Goal: Task Accomplishment & Management: Complete application form

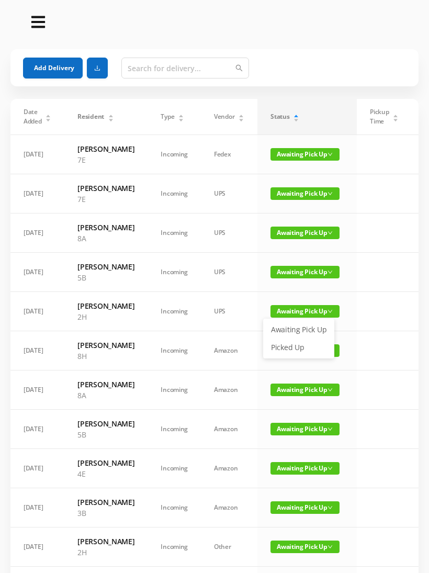
click at [296, 348] on link "Picked Up" at bounding box center [299, 347] width 68 height 17
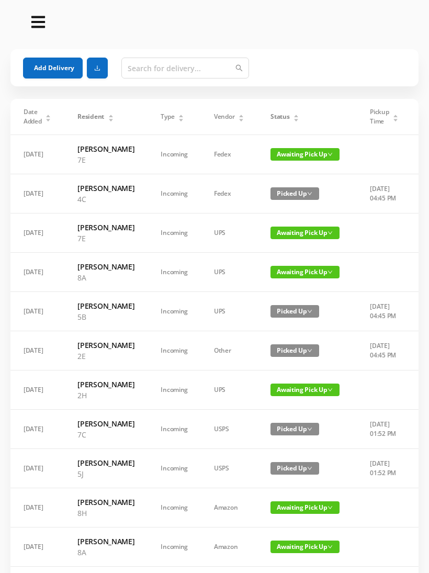
click at [294, 116] on icon "icon: caret-up" at bounding box center [296, 116] width 4 height 3
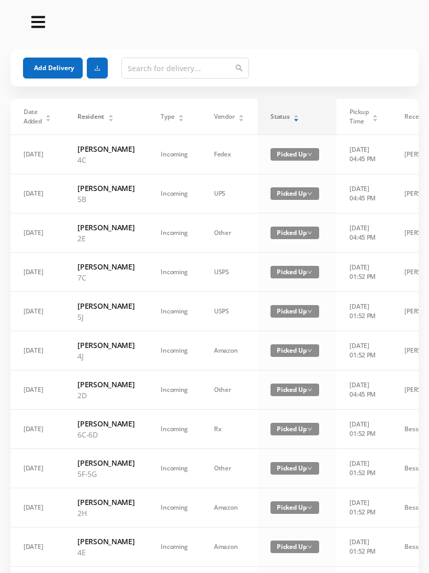
click at [284, 116] on div "Status" at bounding box center [284, 116] width 29 height 9
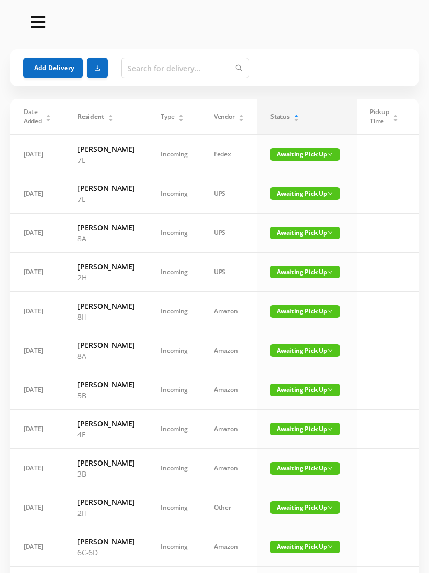
click at [296, 396] on span "Awaiting Pick Up" at bounding box center [304, 389] width 69 height 13
click at [297, 499] on link "Picked Up" at bounding box center [299, 498] width 68 height 17
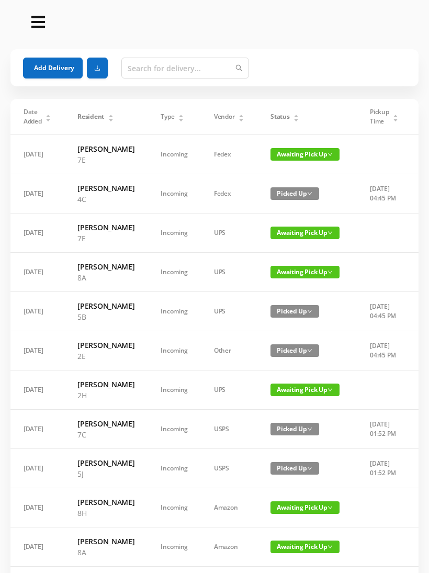
click at [274, 112] on div "Status" at bounding box center [284, 116] width 29 height 9
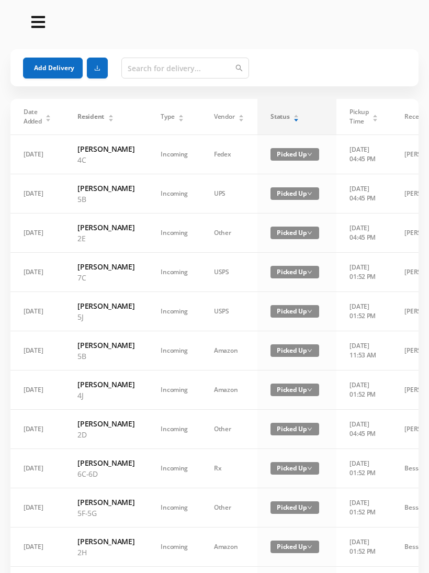
click at [299, 112] on div "Status" at bounding box center [284, 116] width 29 height 9
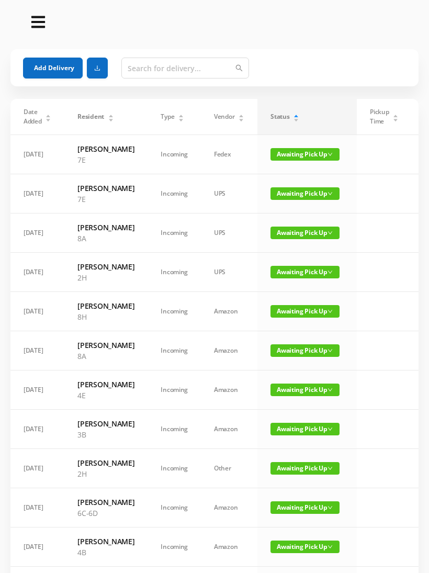
click at [61, 69] on button "Add Delivery" at bounding box center [53, 68] width 60 height 21
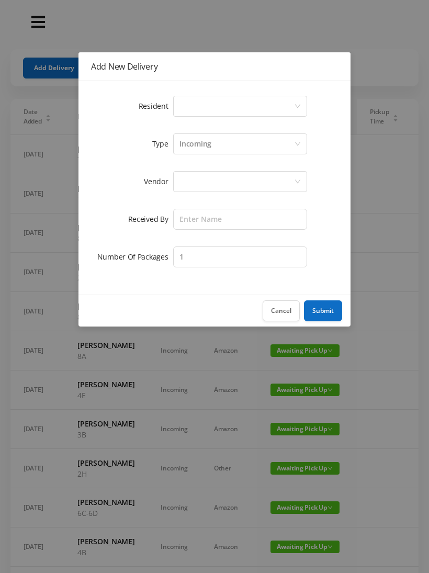
click at [192, 107] on div "Select a person" at bounding box center [236, 106] width 115 height 20
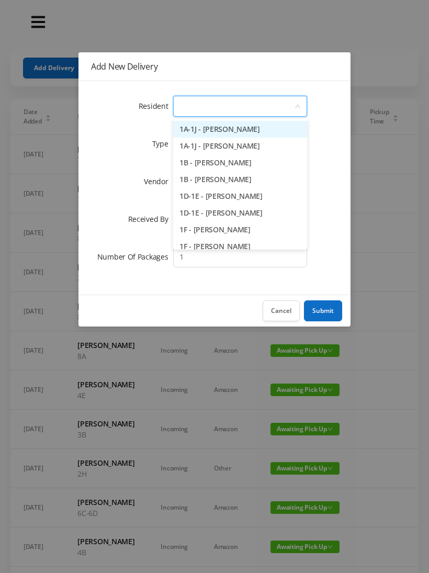
type input "5"
type input "3"
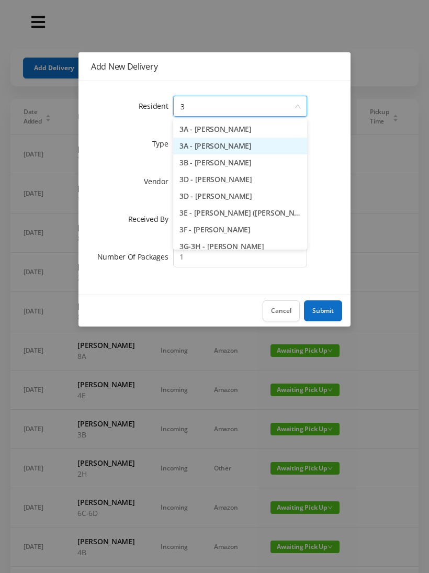
click at [217, 146] on li "3A - Lynn Green" at bounding box center [240, 146] width 134 height 17
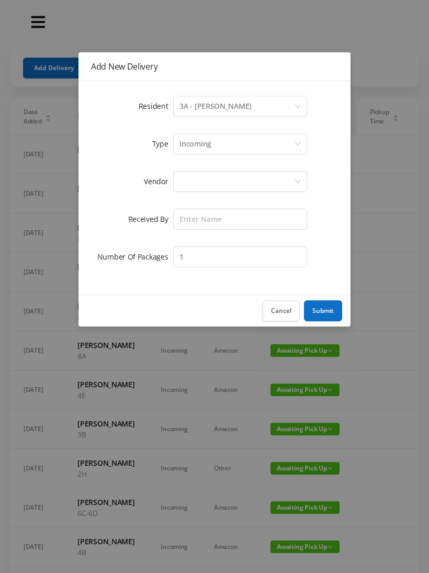
click at [199, 184] on div at bounding box center [236, 182] width 115 height 20
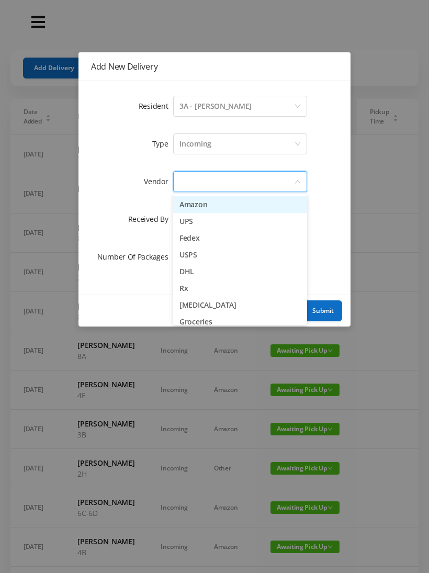
click at [230, 208] on li "Amazon" at bounding box center [240, 204] width 134 height 17
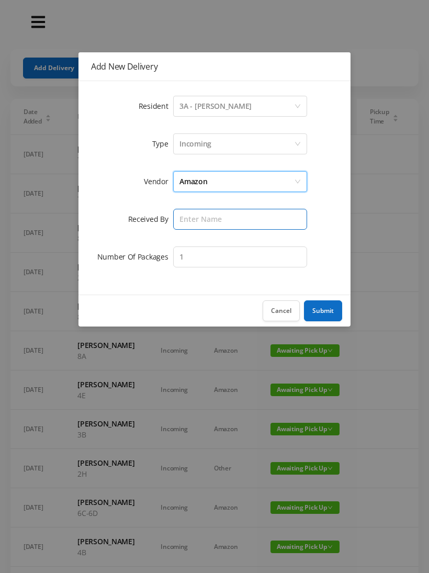
click at [197, 221] on input "text" at bounding box center [240, 219] width 134 height 21
type input "[PERSON_NAME]"
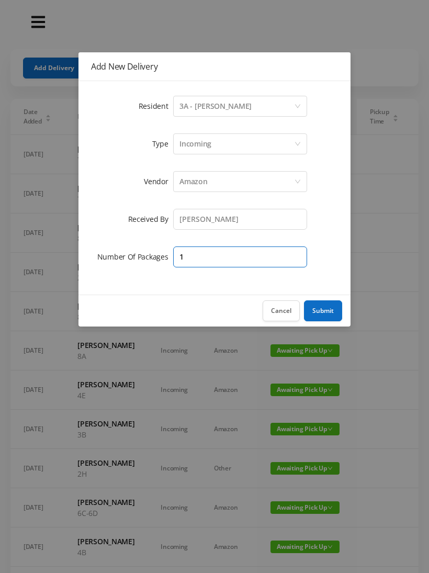
click at [194, 257] on input "1" at bounding box center [240, 256] width 134 height 21
type input "3"
click at [330, 312] on button "Submit" at bounding box center [323, 310] width 38 height 21
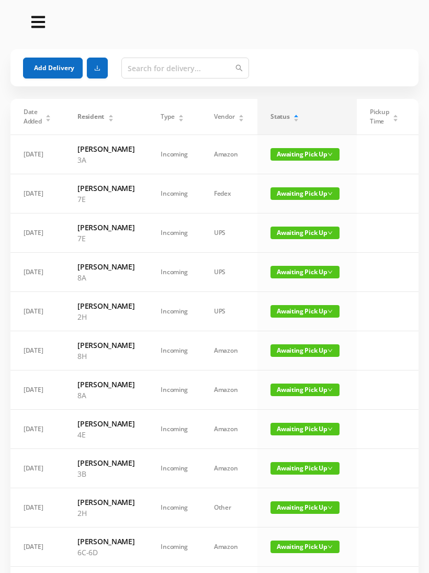
click at [46, 71] on button "Add Delivery" at bounding box center [53, 68] width 60 height 21
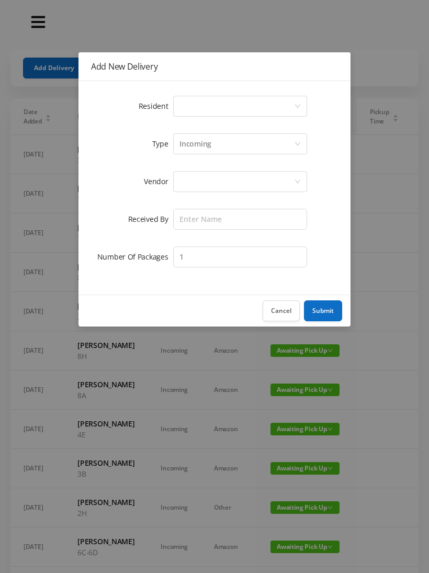
click at [182, 109] on div "Select a person" at bounding box center [236, 106] width 115 height 20
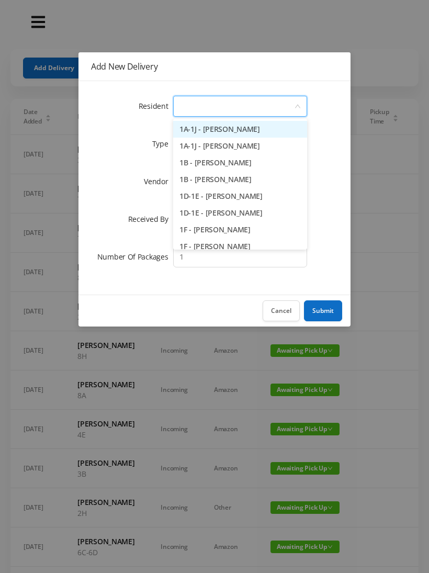
type input "4"
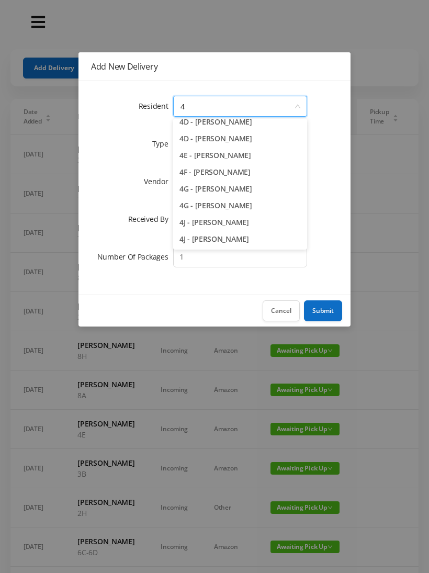
scroll to position [125, 0]
click at [214, 186] on li "4G - Mei Ling" at bounding box center [240, 188] width 134 height 17
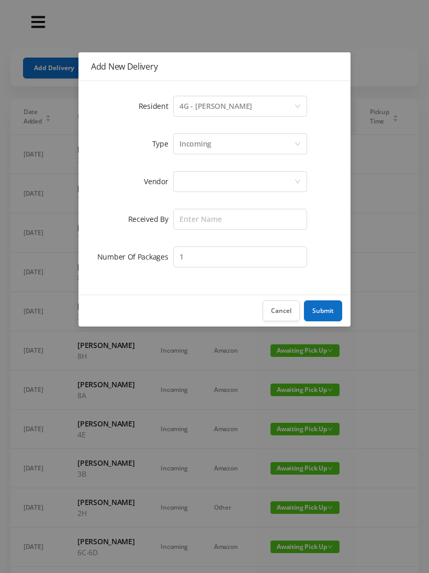
click at [190, 182] on div at bounding box center [236, 182] width 115 height 20
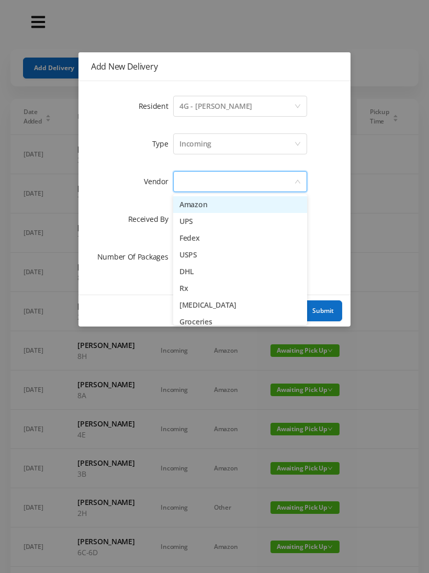
click at [226, 206] on li "Amazon" at bounding box center [240, 204] width 134 height 17
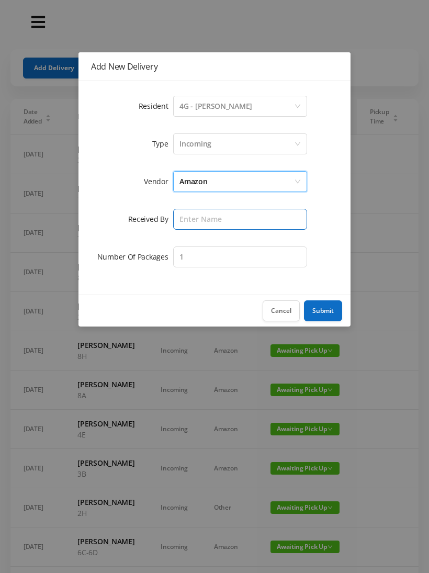
click at [194, 225] on input "text" at bounding box center [240, 219] width 134 height 21
type input "[PERSON_NAME]"
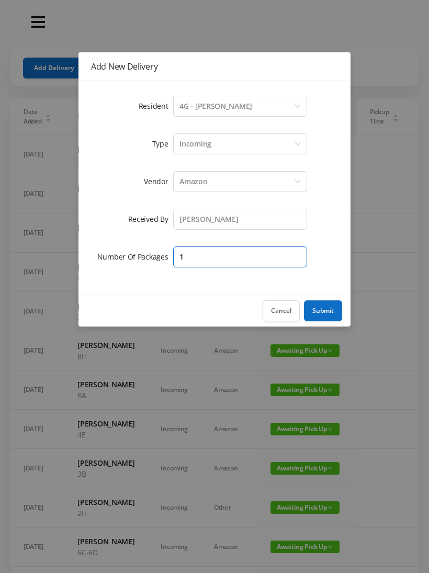
click at [202, 251] on input "1" at bounding box center [240, 256] width 134 height 21
click at [200, 257] on input "1" at bounding box center [240, 256] width 134 height 21
type input "4"
type input "2"
click at [330, 310] on button "Submit" at bounding box center [323, 310] width 38 height 21
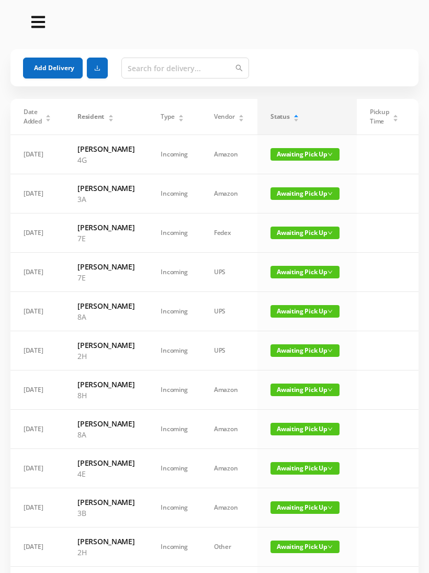
click at [47, 65] on button "Add Delivery" at bounding box center [53, 68] width 60 height 21
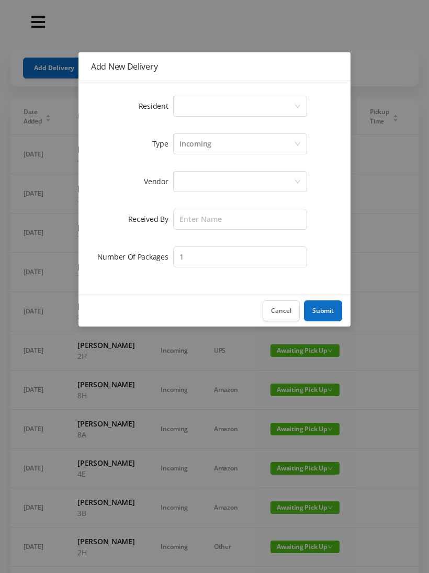
click at [193, 109] on div "Select a person" at bounding box center [236, 106] width 115 height 20
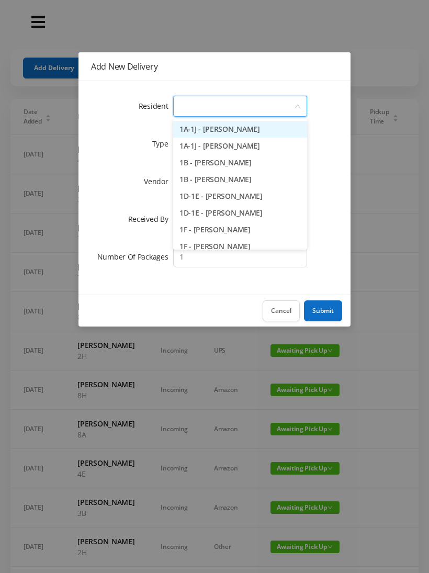
type input "4"
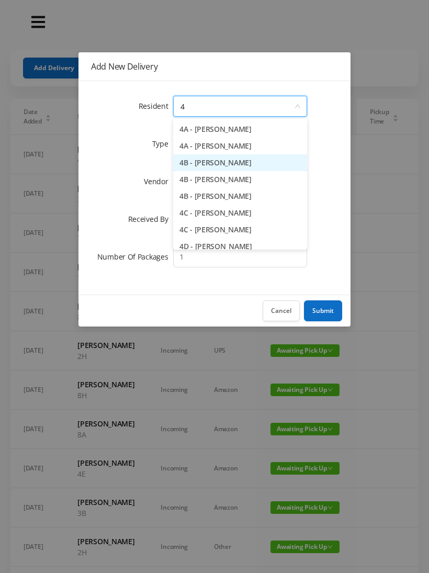
click at [258, 163] on li "4B - Julia van Hoogstraten" at bounding box center [240, 162] width 134 height 17
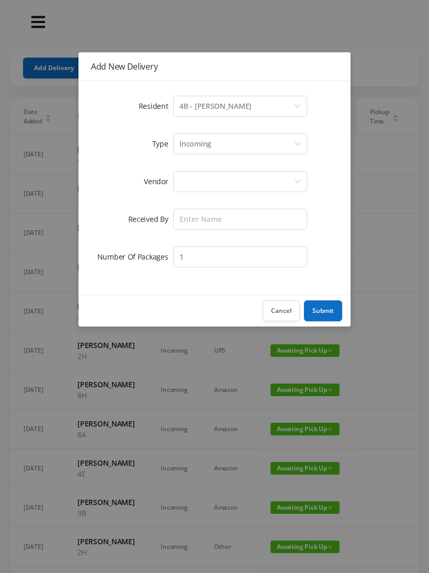
click at [306, 102] on div "Select a person 4B - Julia van Hoogstraten" at bounding box center [240, 106] width 134 height 21
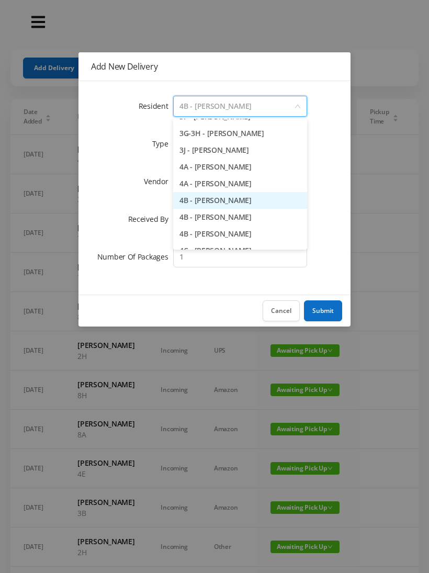
scroll to position [550, 0]
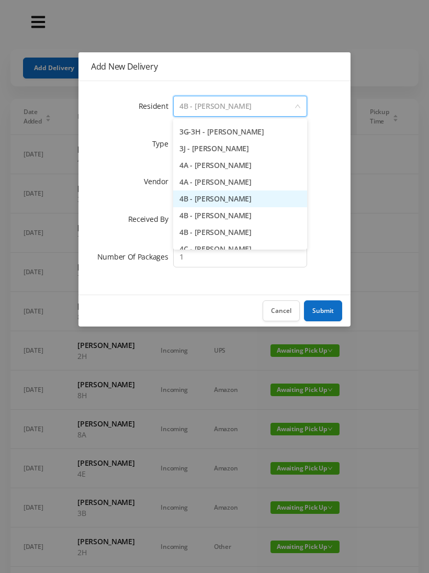
click at [220, 216] on li "4B - Kyle Luntz" at bounding box center [240, 215] width 134 height 17
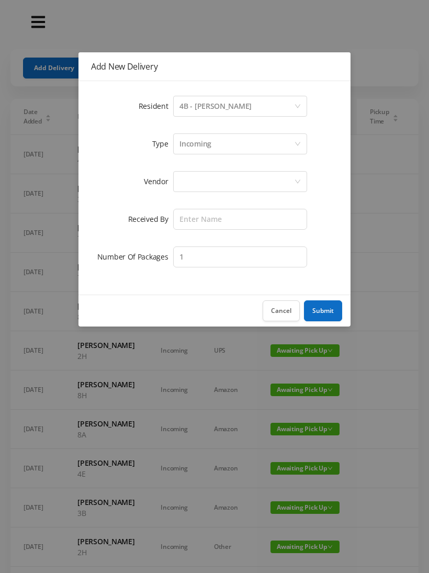
click at [200, 182] on div at bounding box center [236, 182] width 115 height 20
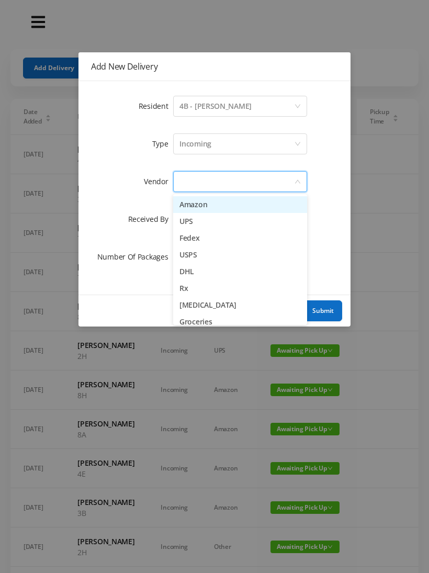
click at [227, 204] on li "Amazon" at bounding box center [240, 204] width 134 height 17
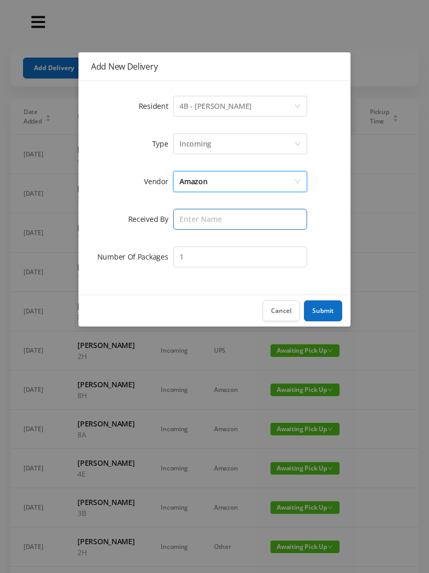
click at [195, 212] on input "text" at bounding box center [240, 219] width 134 height 21
type input "[PERSON_NAME]"
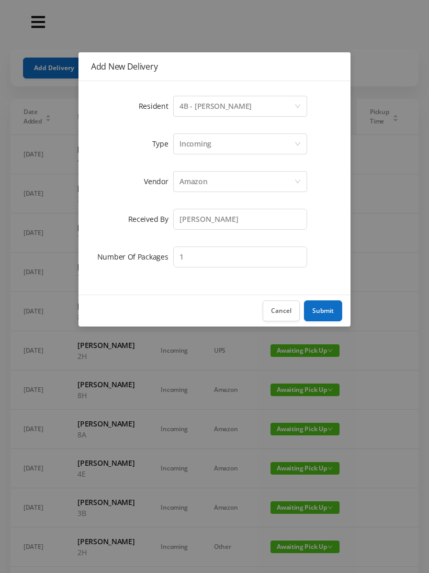
click at [330, 304] on button "Submit" at bounding box center [323, 310] width 38 height 21
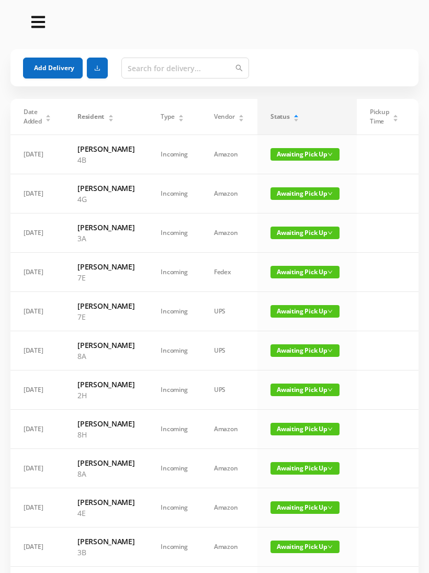
click at [52, 70] on button "Add Delivery" at bounding box center [53, 68] width 60 height 21
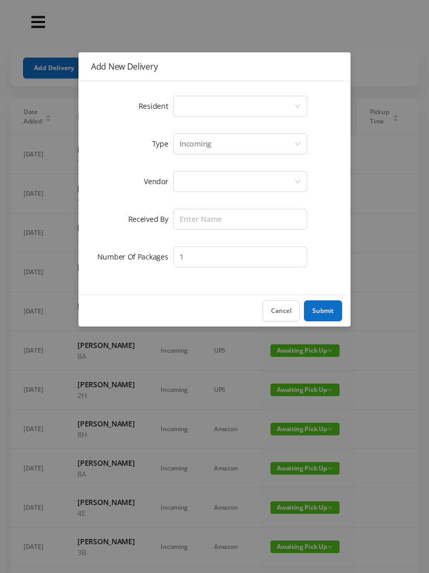
click at [195, 103] on div "Select a person" at bounding box center [236, 106] width 115 height 20
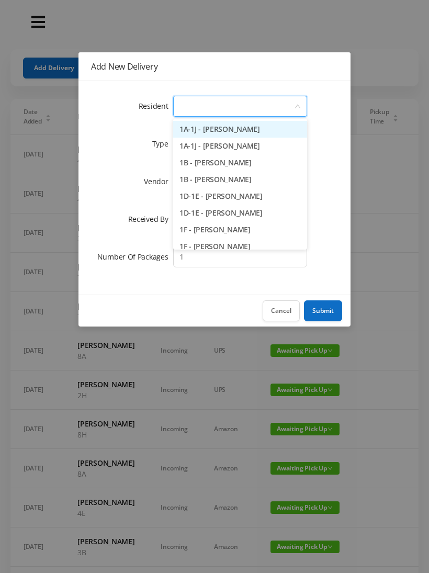
type input "6"
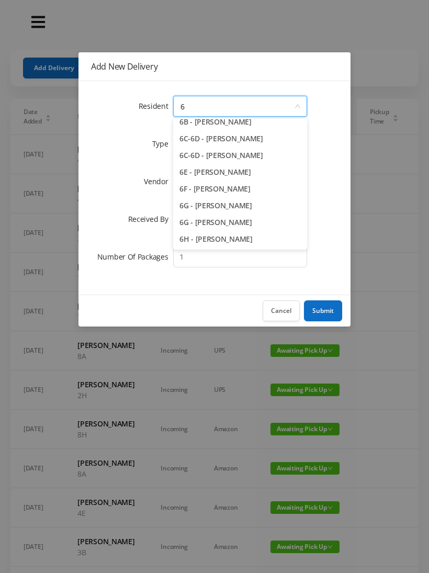
scroll to position [74, 0]
click at [223, 203] on li "6G - Matteo Ferrucci" at bounding box center [240, 205] width 134 height 17
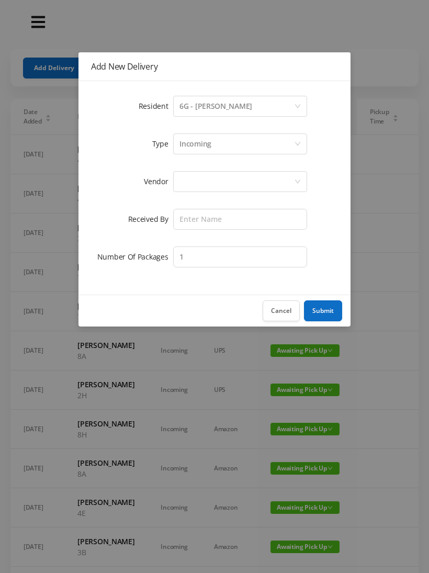
click at [190, 176] on div at bounding box center [236, 182] width 115 height 20
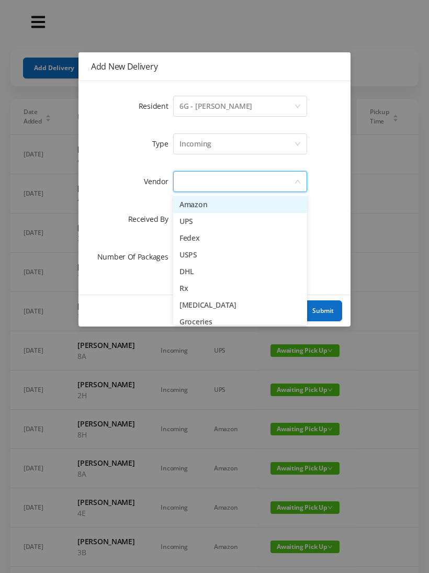
click at [219, 208] on li "Amazon" at bounding box center [240, 204] width 134 height 17
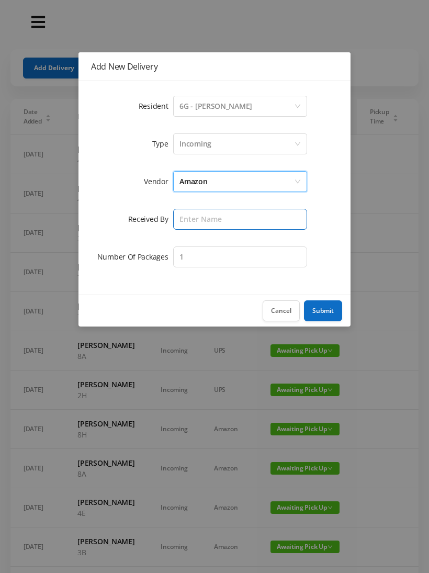
click at [202, 218] on input "text" at bounding box center [240, 219] width 134 height 21
type input "[PERSON_NAME]"
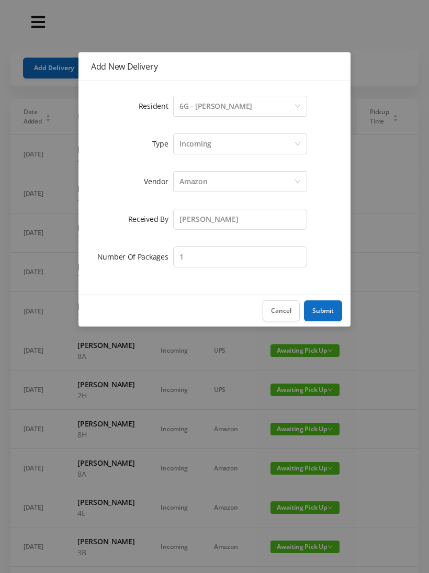
click at [324, 311] on button "Submit" at bounding box center [323, 310] width 38 height 21
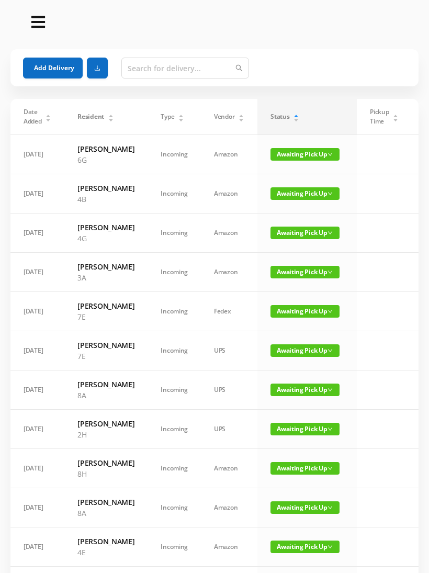
click at [309, 154] on span "Awaiting Pick Up" at bounding box center [304, 154] width 69 height 13
click at [296, 197] on link "Picked Up" at bounding box center [295, 196] width 68 height 17
click at [60, 69] on button "Add Delivery" at bounding box center [53, 68] width 60 height 21
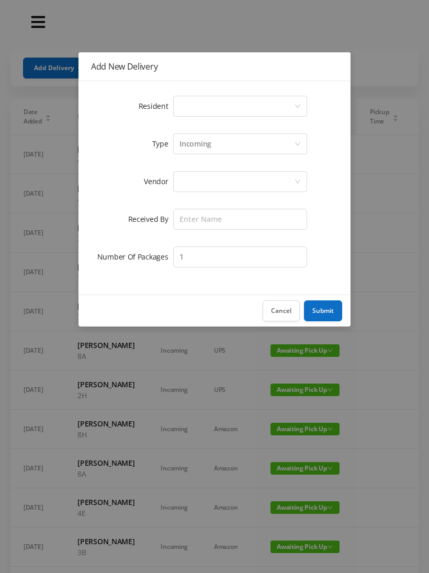
click at [204, 109] on div "Select a person" at bounding box center [236, 106] width 115 height 20
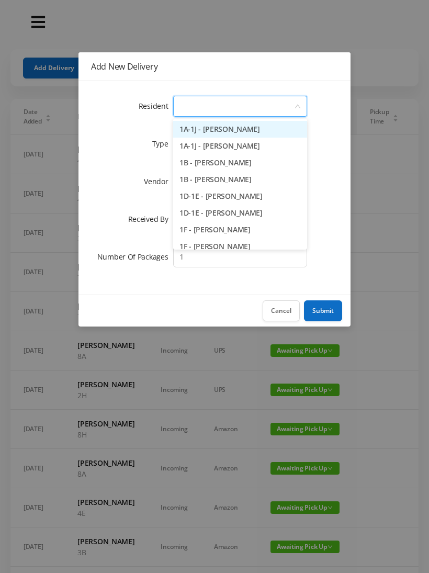
type input "8"
click at [243, 131] on li "8A - Rebecca Levinsky" at bounding box center [240, 129] width 134 height 17
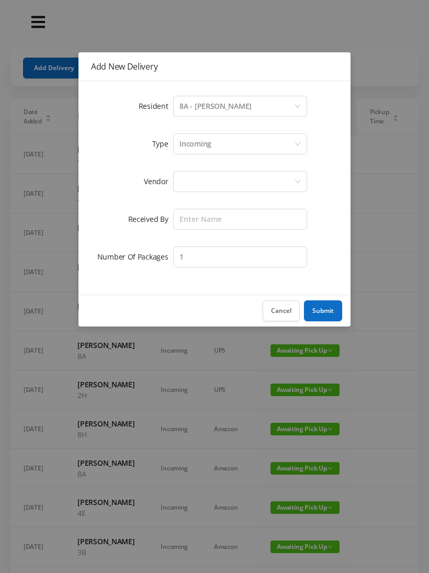
click at [191, 188] on div at bounding box center [236, 182] width 115 height 20
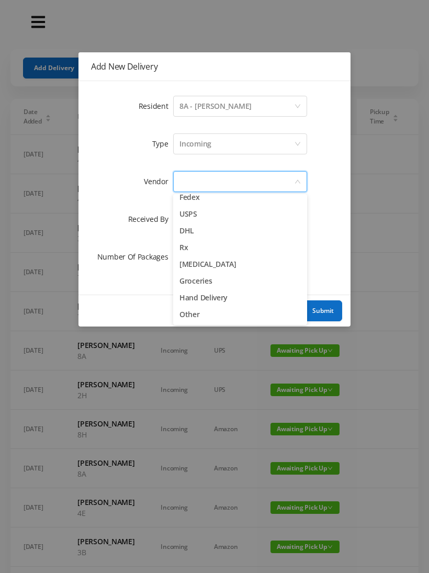
scroll to position [41, 0]
click at [201, 322] on li "Other" at bounding box center [240, 314] width 134 height 17
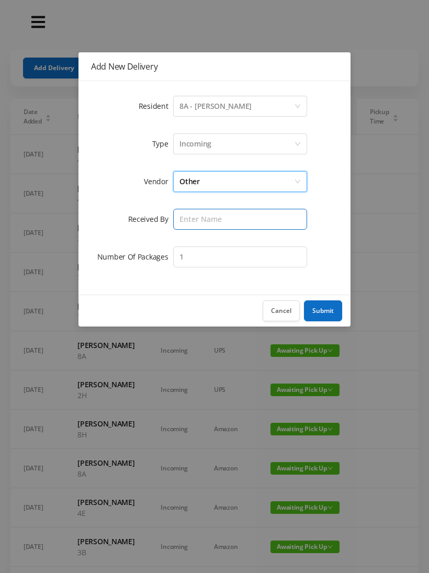
click at [194, 216] on input "text" at bounding box center [240, 219] width 134 height 21
type input "[PERSON_NAME]"
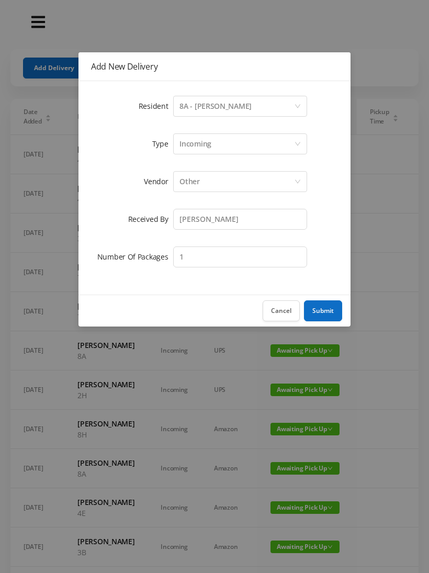
click at [322, 313] on button "Submit" at bounding box center [323, 310] width 38 height 21
